Goal: Navigation & Orientation: Find specific page/section

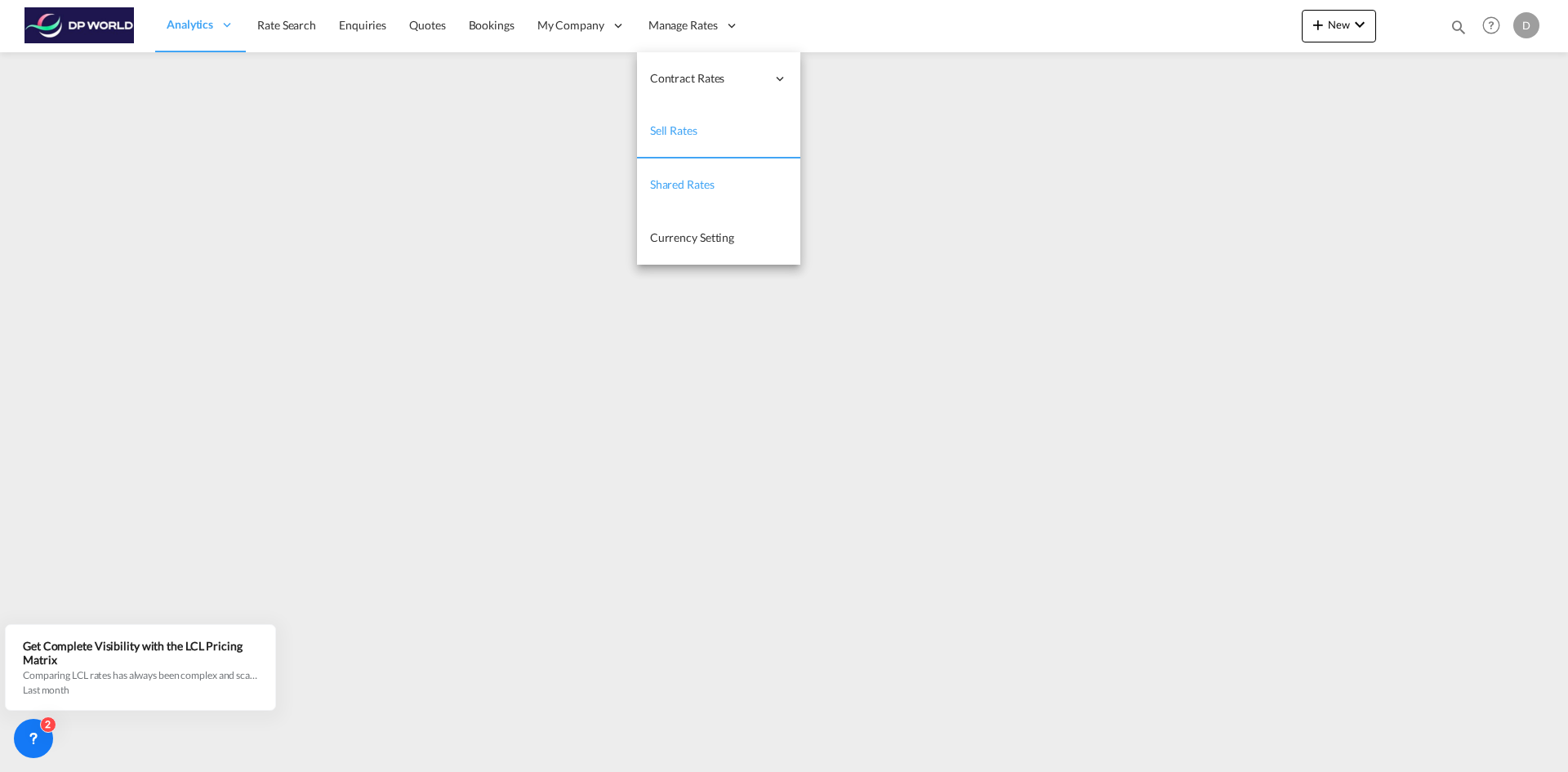
click at [672, 170] on link "Shared Rates" at bounding box center [719, 184] width 164 height 53
